Goal: Find specific page/section: Find specific page/section

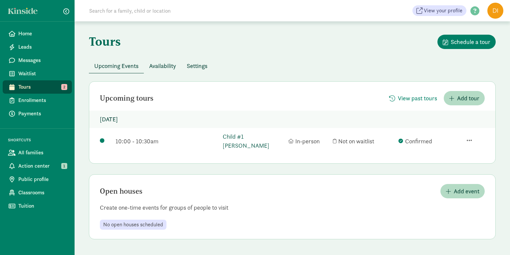
click at [257, 137] on link "Child #1 [PERSON_NAME]" at bounding box center [254, 141] width 62 height 18
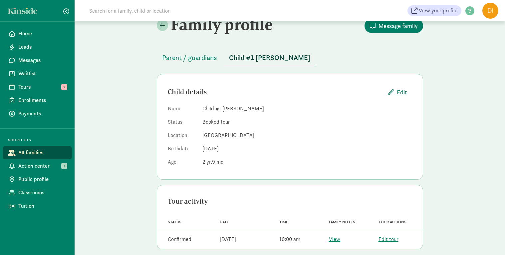
scroll to position [22, 0]
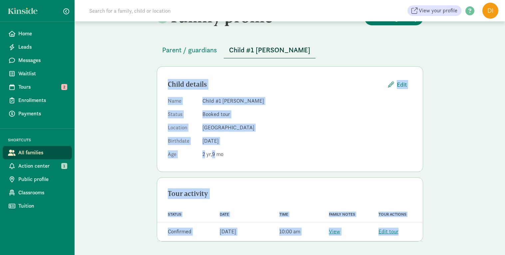
drag, startPoint x: 402, startPoint y: 231, endPoint x: 167, endPoint y: 79, distance: 279.7
click at [167, 79] on div "Parent / guardians Child #1 [PERSON_NAME] Child details Edit Name Child #1 [PER…" at bounding box center [290, 144] width 266 height 221
click at [207, 51] on span "Parent / guardians" at bounding box center [189, 50] width 55 height 11
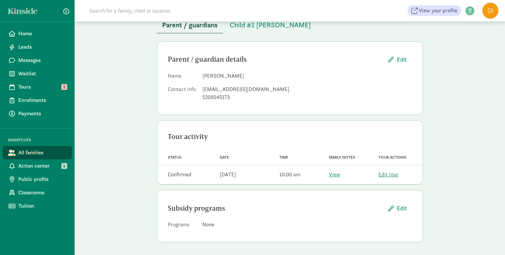
scroll to position [47, 0]
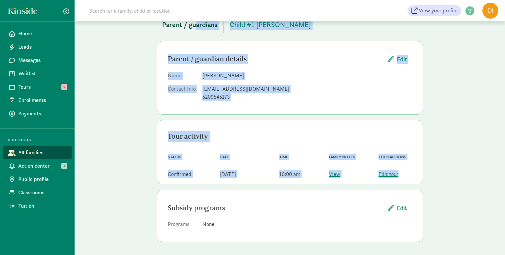
drag, startPoint x: 406, startPoint y: 175, endPoint x: 163, endPoint y: 27, distance: 285.2
click at [159, 29] on div "Parent / guardians Child #1 Diggins Parent / guardian details Edit Name Kaylee …" at bounding box center [290, 132] width 266 height 246
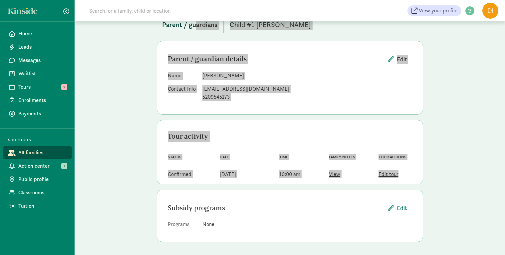
scroll to position [47, 0]
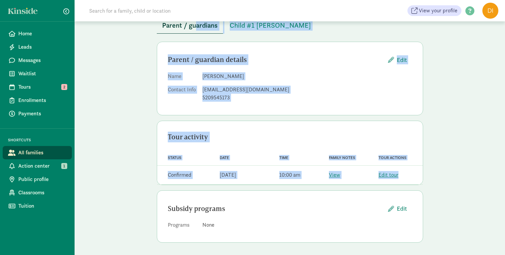
click at [118, 43] on div "Family profile Message family Parent / guardians Child #1 Diggins Parent / guar…" at bounding box center [290, 115] width 430 height 281
